Goal: Task Accomplishment & Management: Complete application form

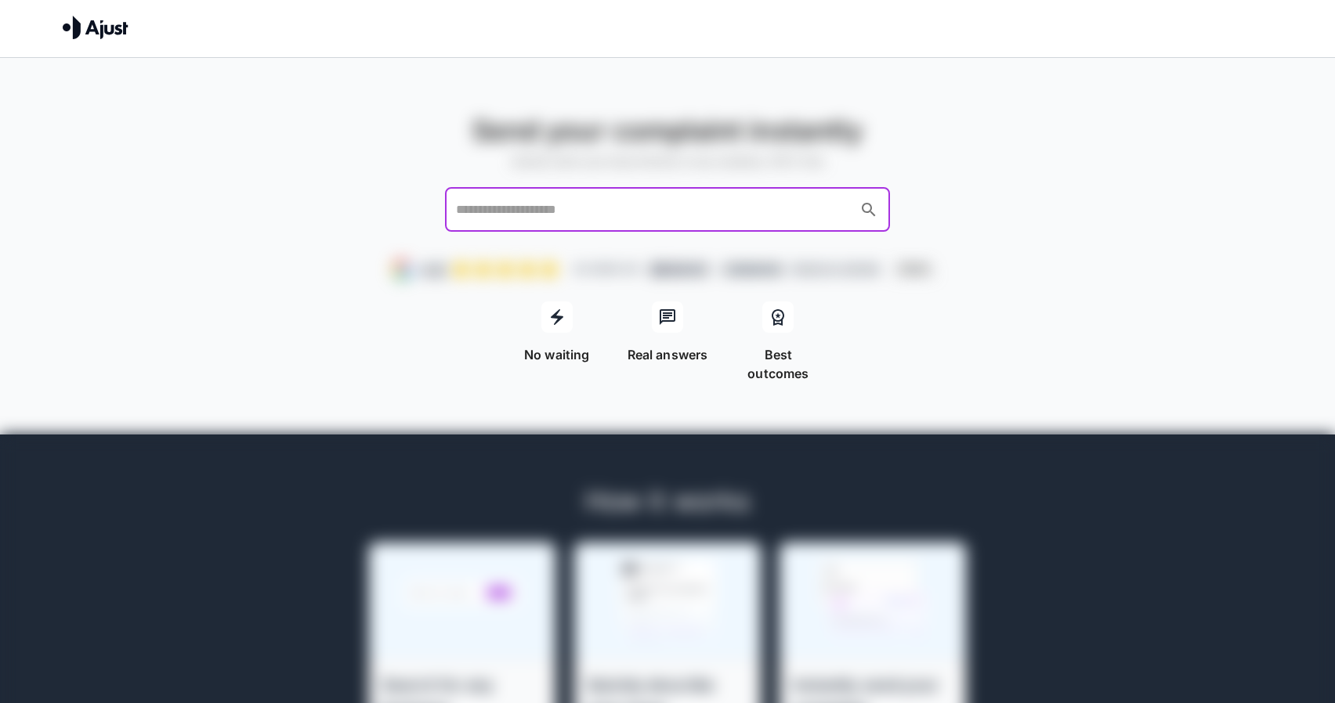
click at [553, 211] on input "text" at bounding box center [652, 210] width 401 height 30
drag, startPoint x: 397, startPoint y: 212, endPoint x: 528, endPoint y: 208, distance: 130.9
click at [402, 212] on div "Send your complaint instantly Quickly send your issue directly to any business,…" at bounding box center [667, 173] width 1335 height 118
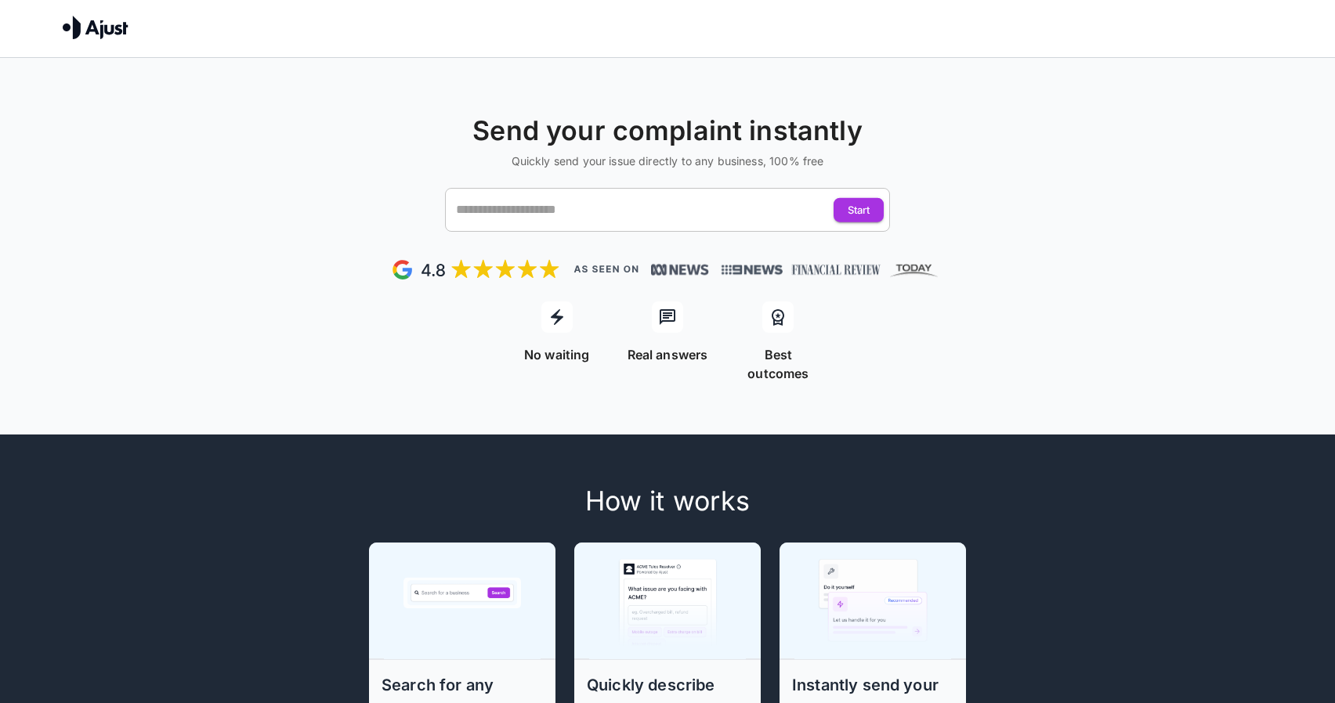
drag, startPoint x: 549, startPoint y: 208, endPoint x: 541, endPoint y: 210, distance: 8.2
click at [549, 208] on input "text" at bounding box center [652, 210] width 401 height 30
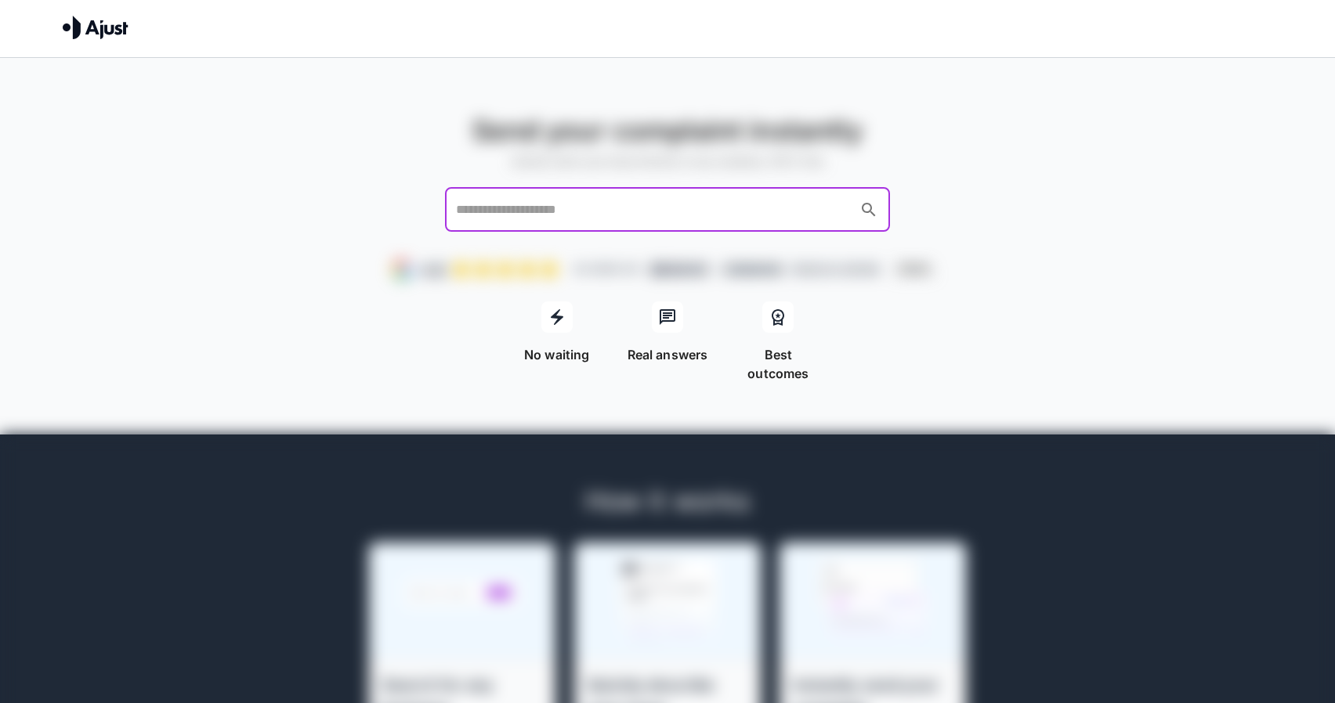
drag, startPoint x: 360, startPoint y: 208, endPoint x: 411, endPoint y: 205, distance: 51.8
click at [361, 208] on div "Send your complaint instantly Quickly send your issue directly to any business,…" at bounding box center [667, 173] width 1335 height 118
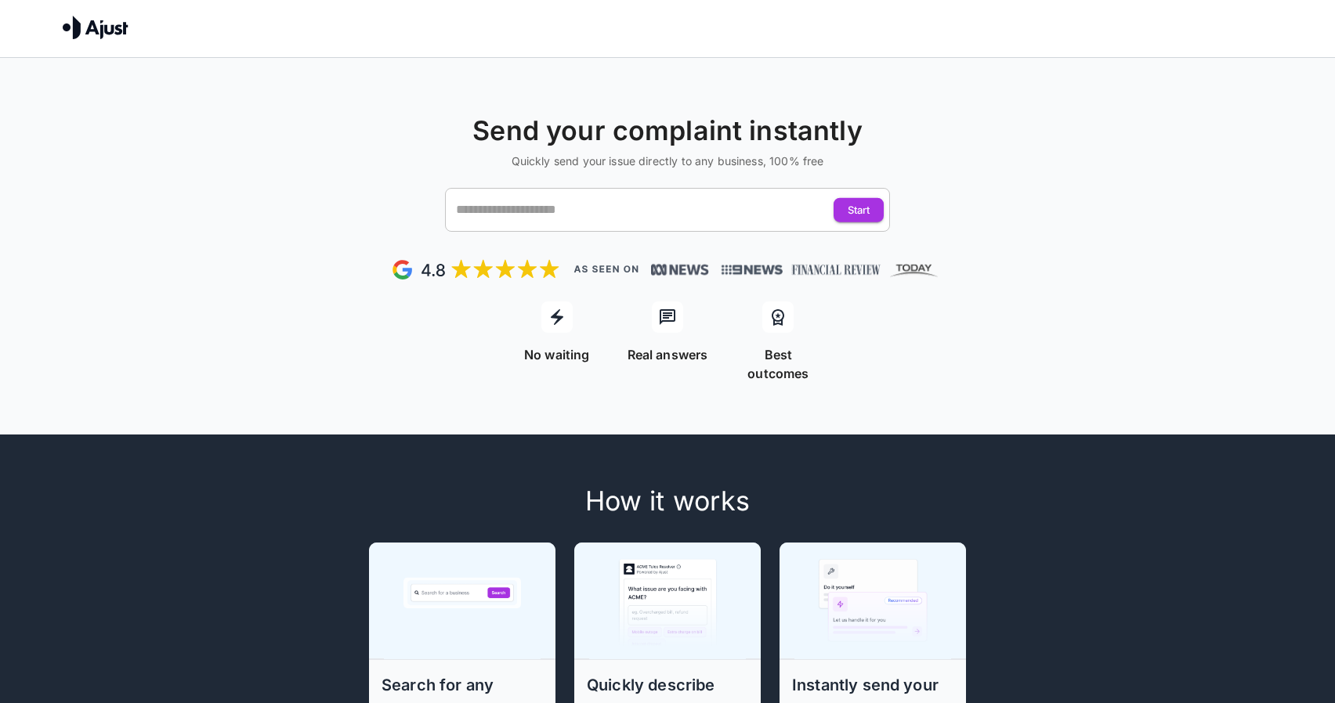
click at [501, 204] on input "text" at bounding box center [652, 210] width 401 height 30
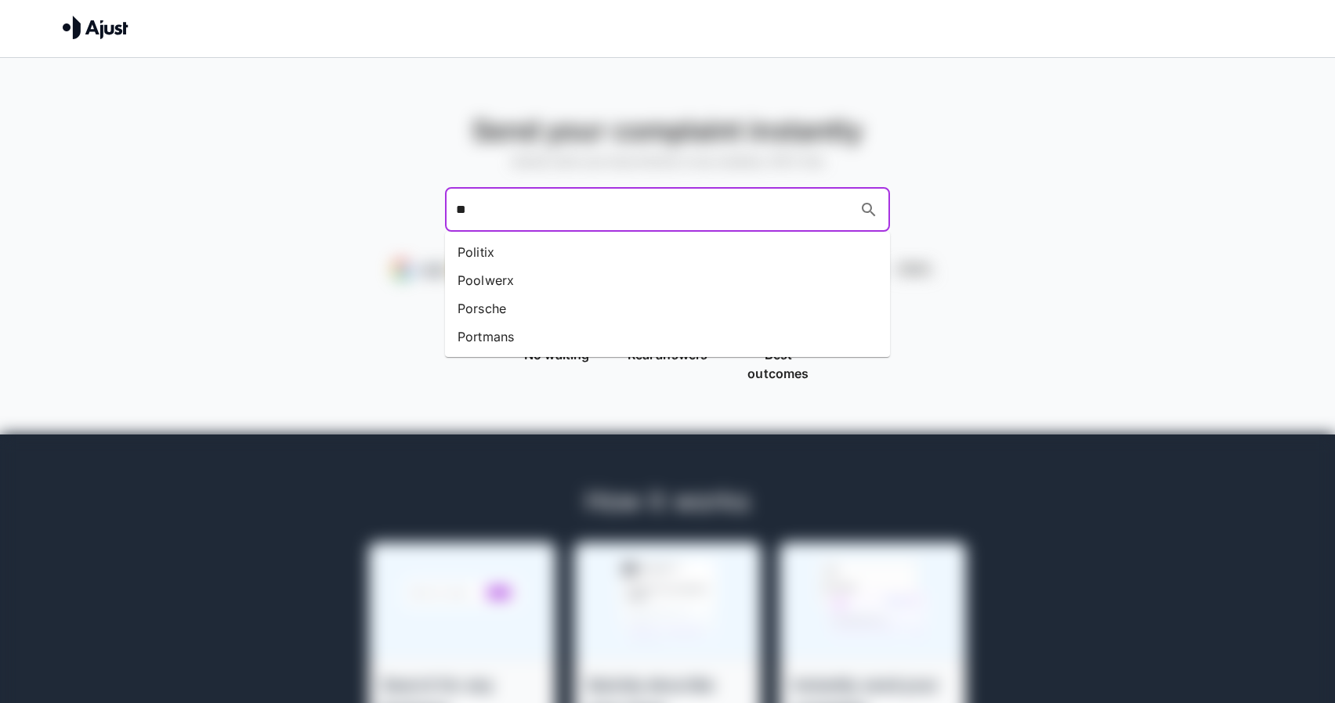
type input "*"
type input "****"
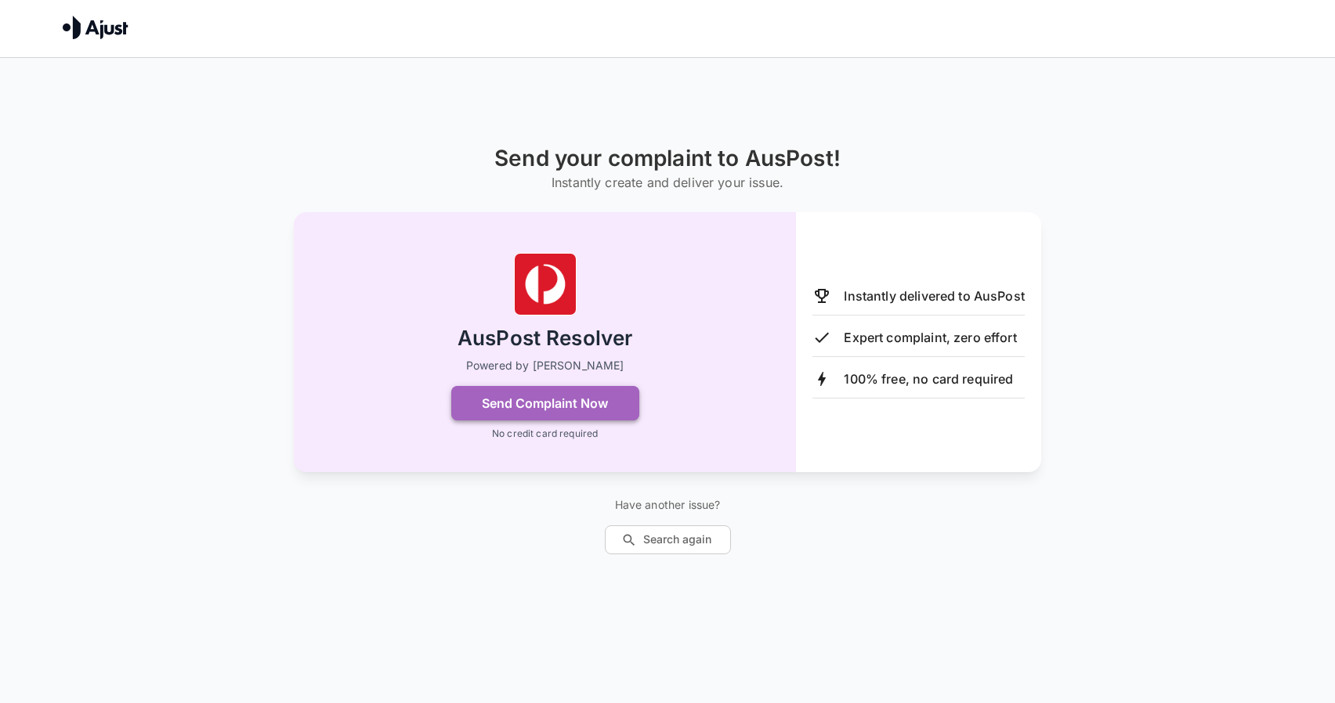
click at [525, 411] on button "Send Complaint Now" at bounding box center [545, 403] width 188 height 34
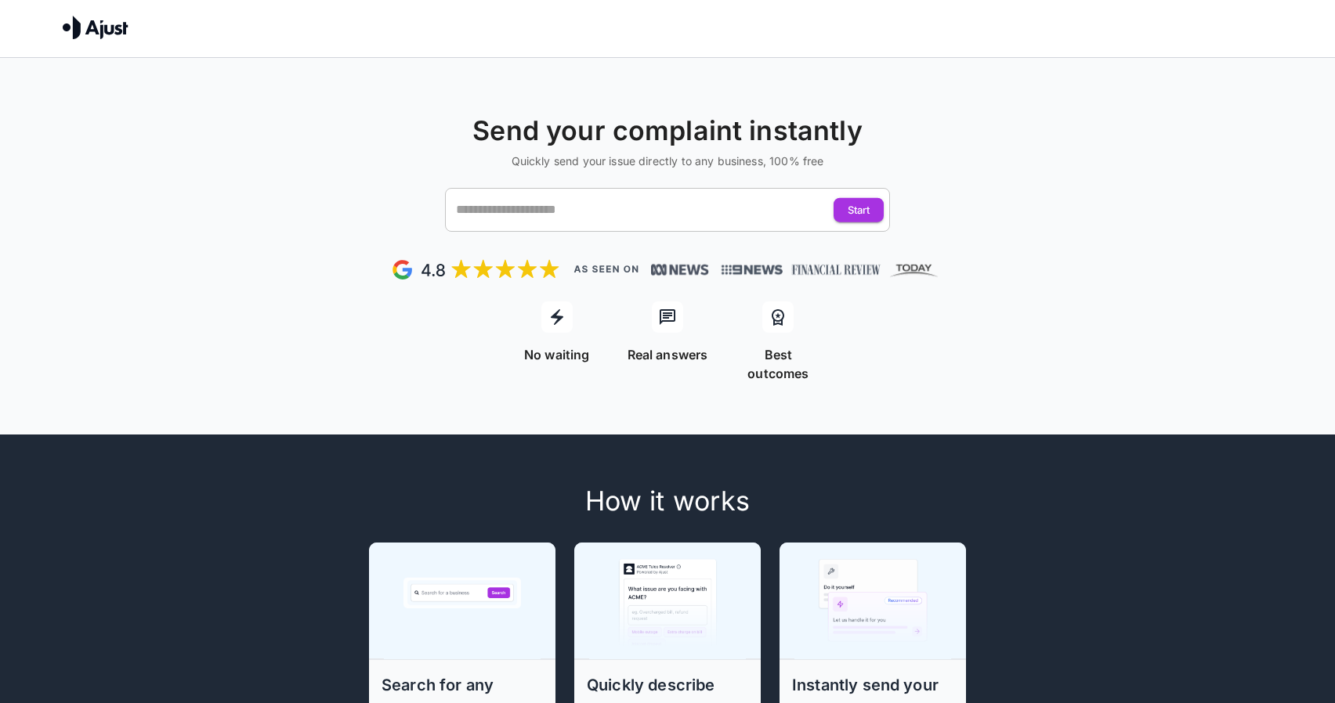
click at [508, 208] on input "text" at bounding box center [652, 210] width 401 height 30
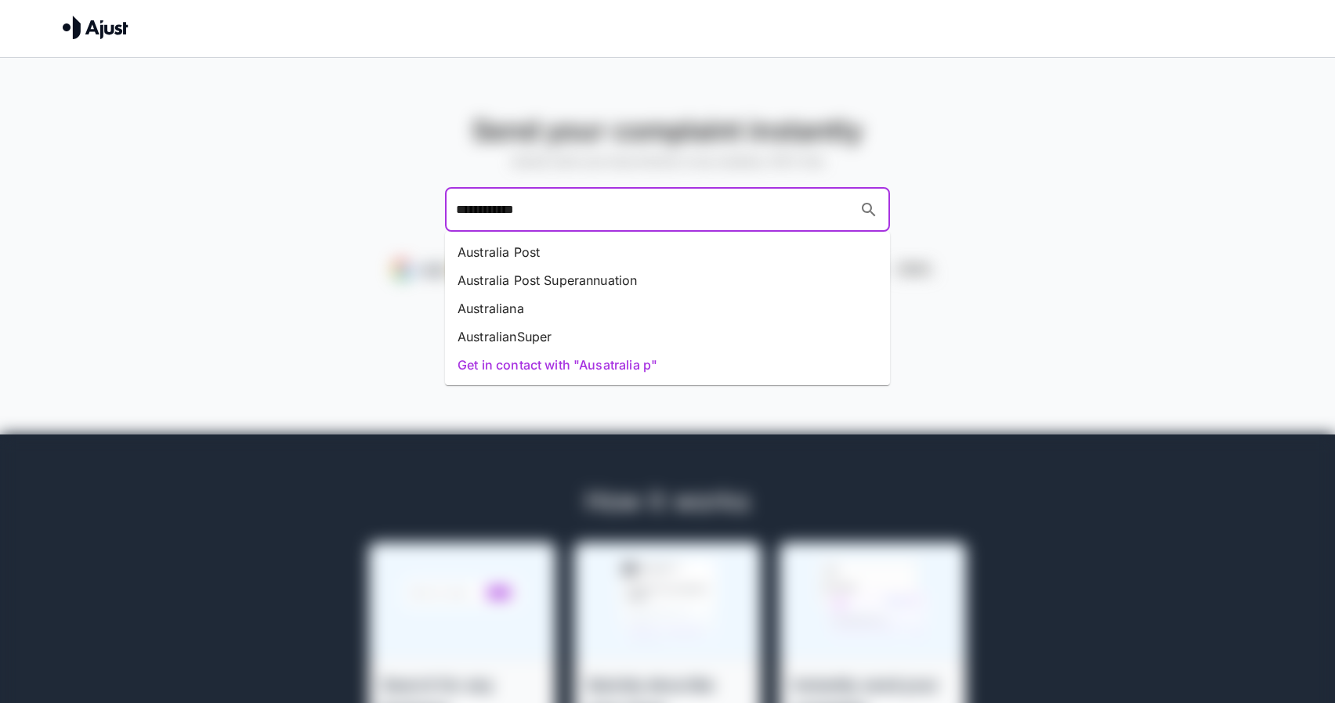
type input "**********"
click at [588, 262] on li "Australia Post" at bounding box center [667, 252] width 445 height 28
